Goal: Check status

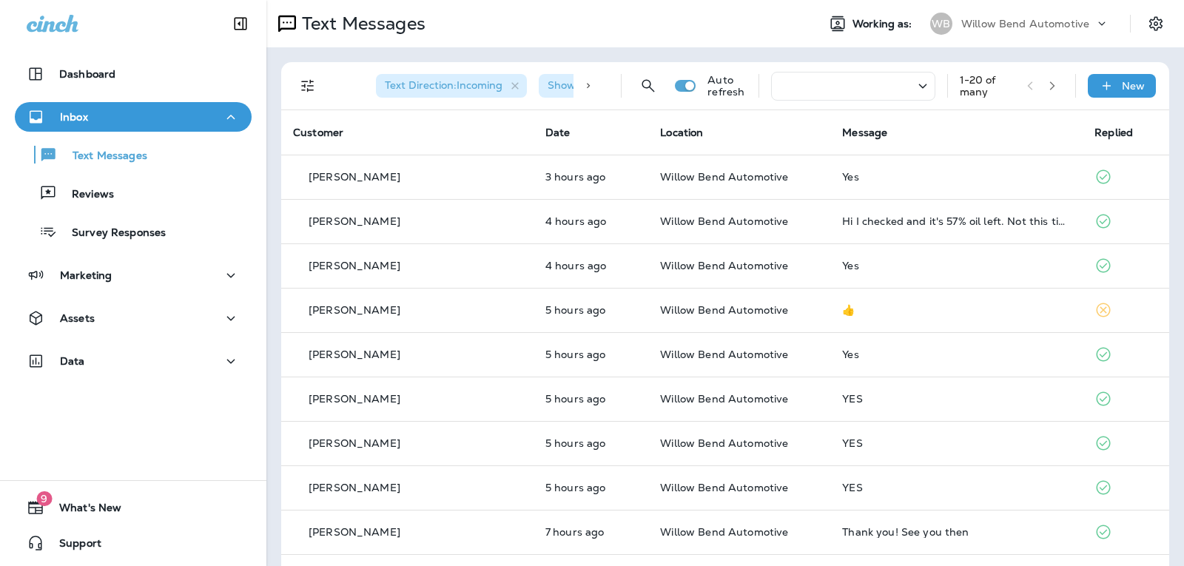
click at [896, 85] on div at bounding box center [853, 86] width 164 height 29
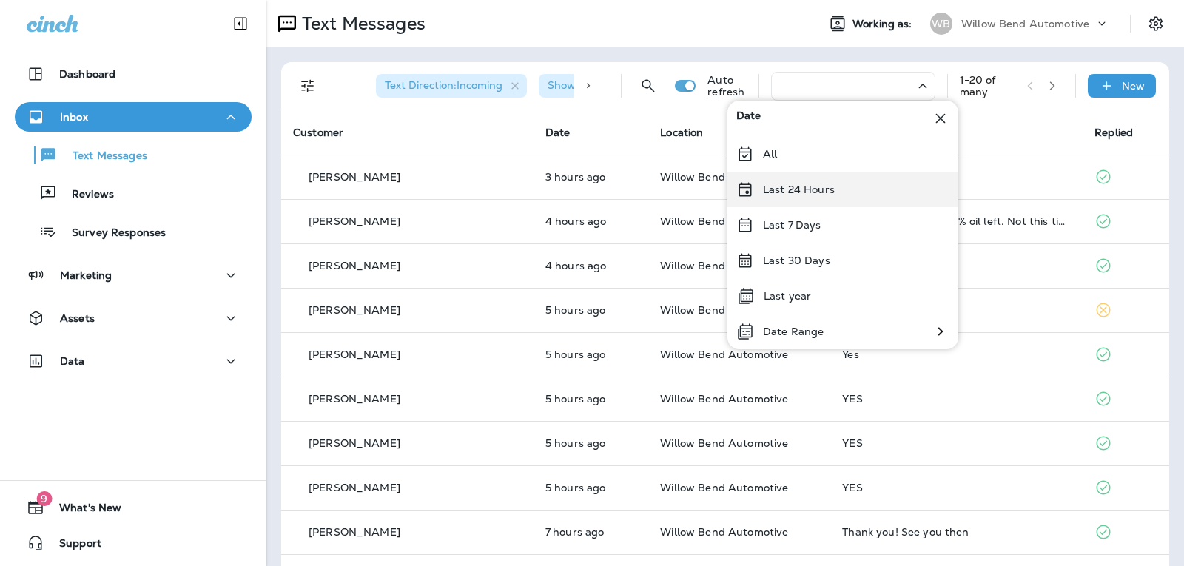
click at [815, 194] on p "Last 24 Hours" at bounding box center [799, 190] width 72 height 12
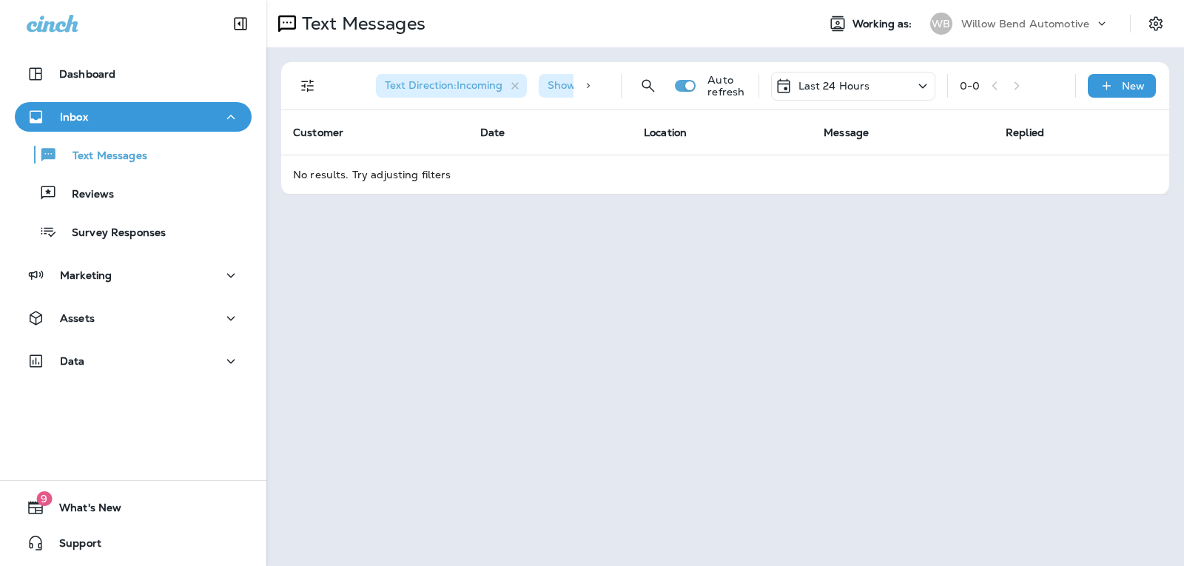
click at [843, 83] on p "Last 24 Hours" at bounding box center [835, 86] width 72 height 12
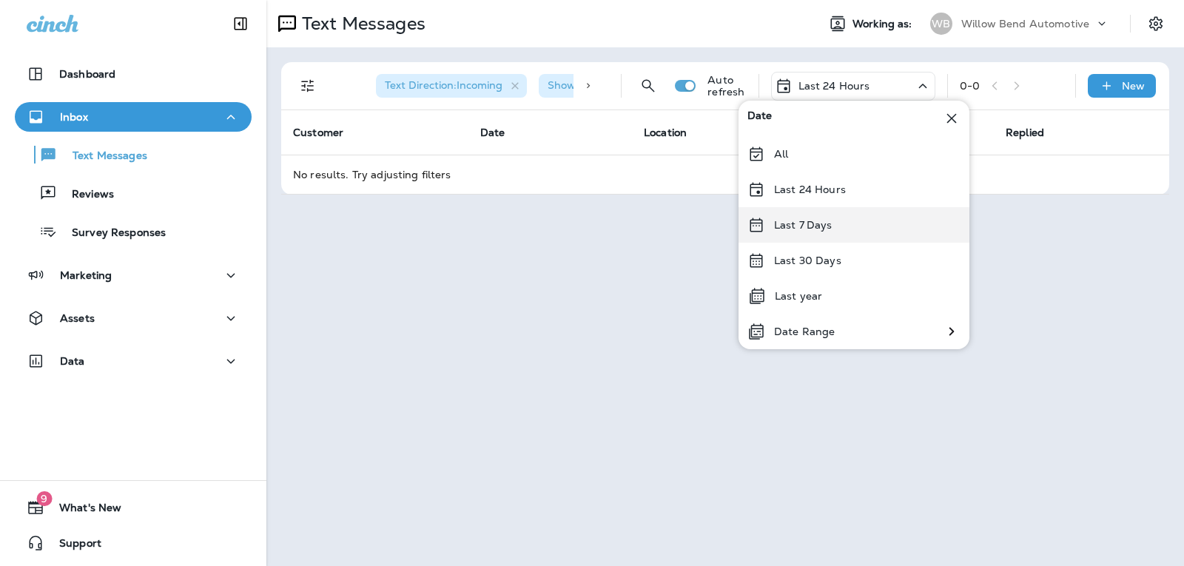
click at [859, 219] on div "Last 7 Days" at bounding box center [854, 225] width 231 height 36
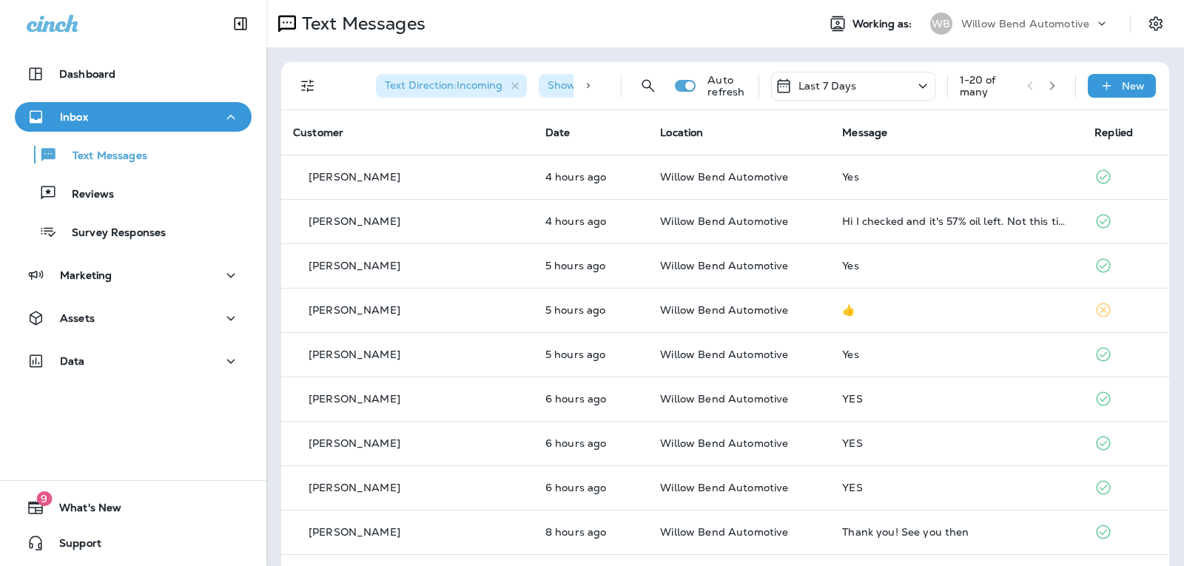
click at [865, 84] on div "Last 7 Days" at bounding box center [853, 86] width 164 height 29
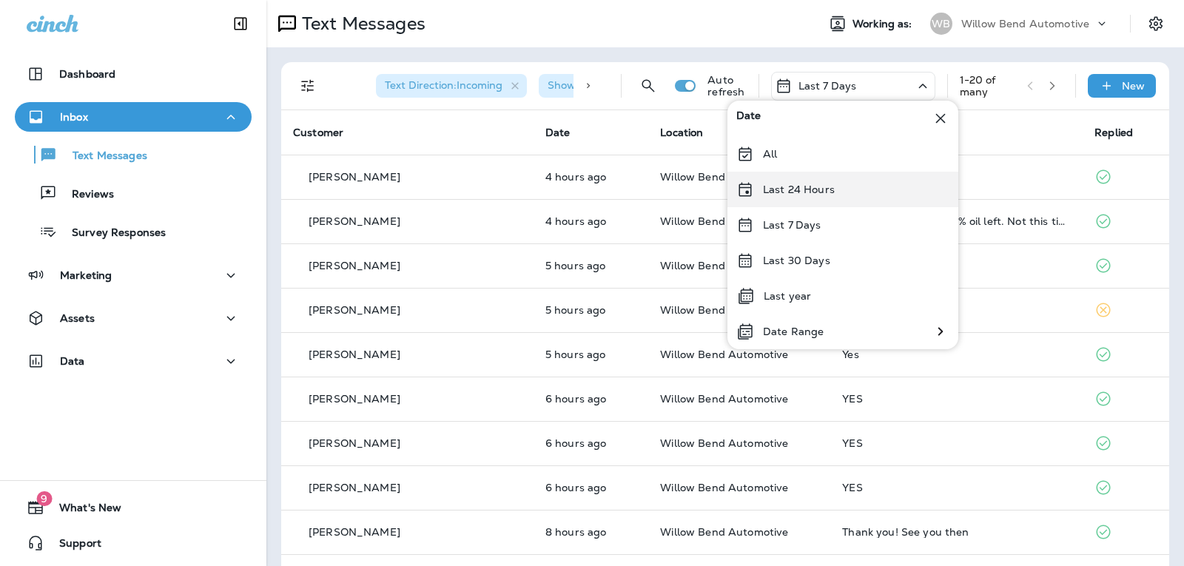
click at [856, 179] on div "Last 24 Hours" at bounding box center [843, 190] width 231 height 36
